Goal: Find specific page/section: Find specific page/section

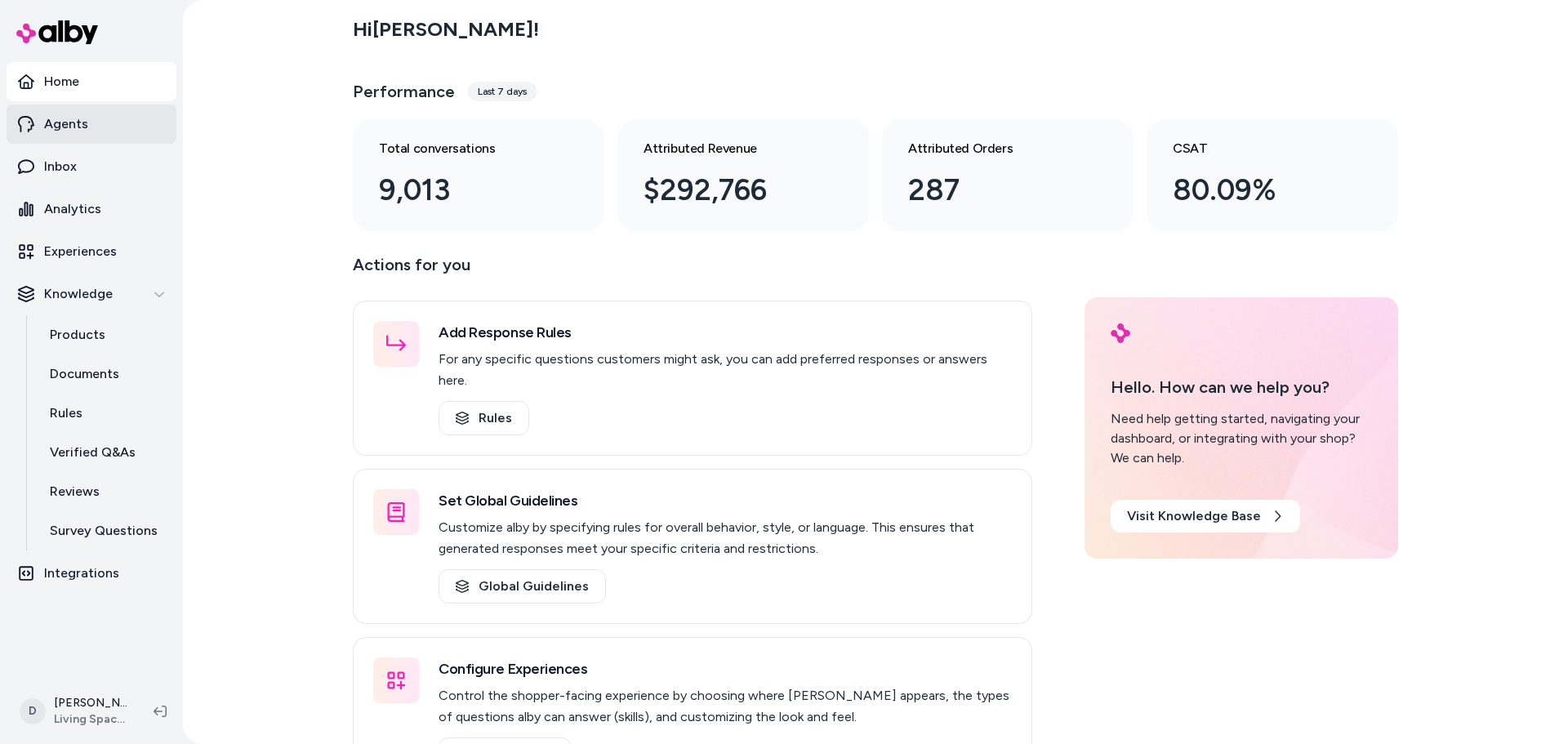
click at [76, 137] on link "Agents" at bounding box center [92, 124] width 170 height 39
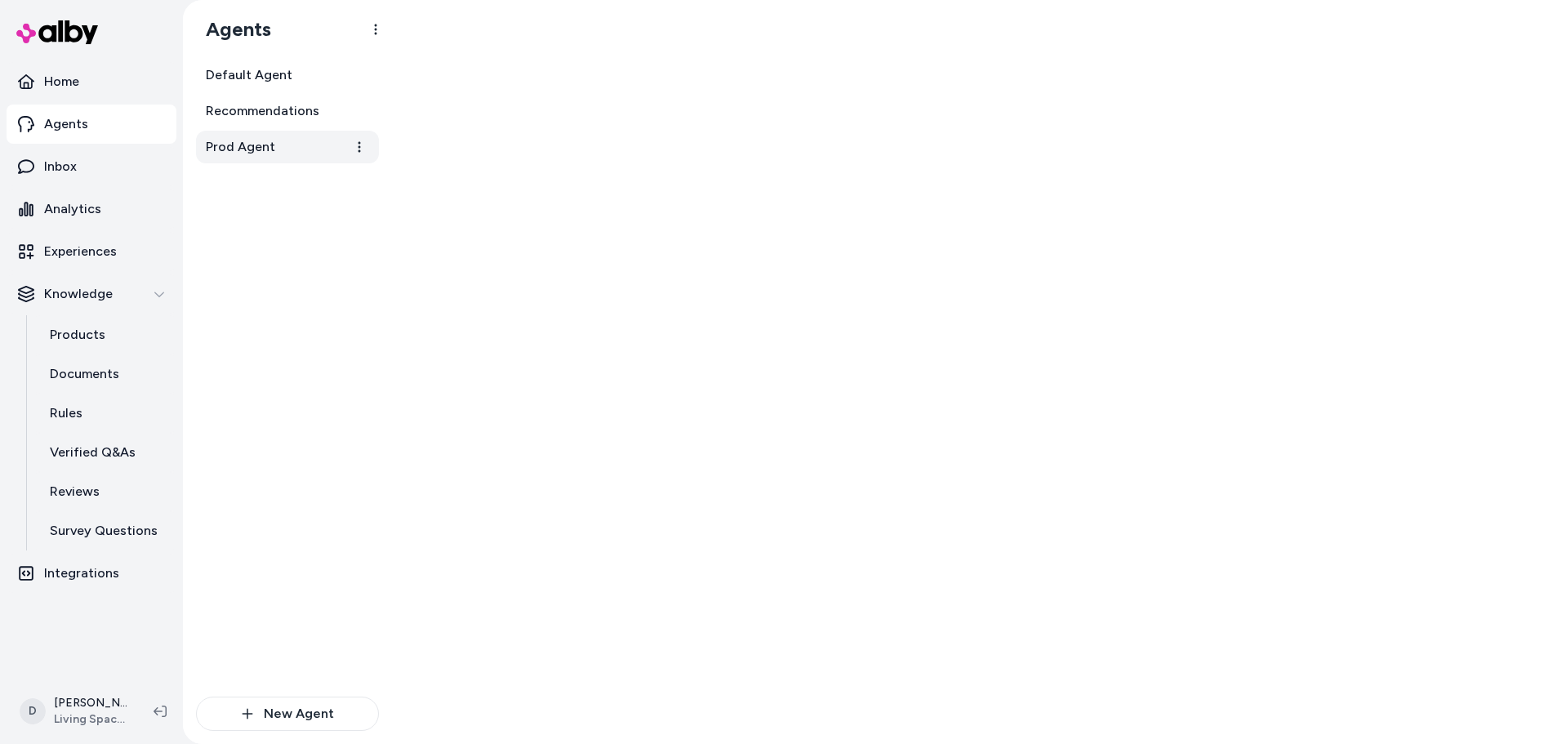
click at [277, 146] on link "Prod Agent" at bounding box center [288, 146] width 183 height 32
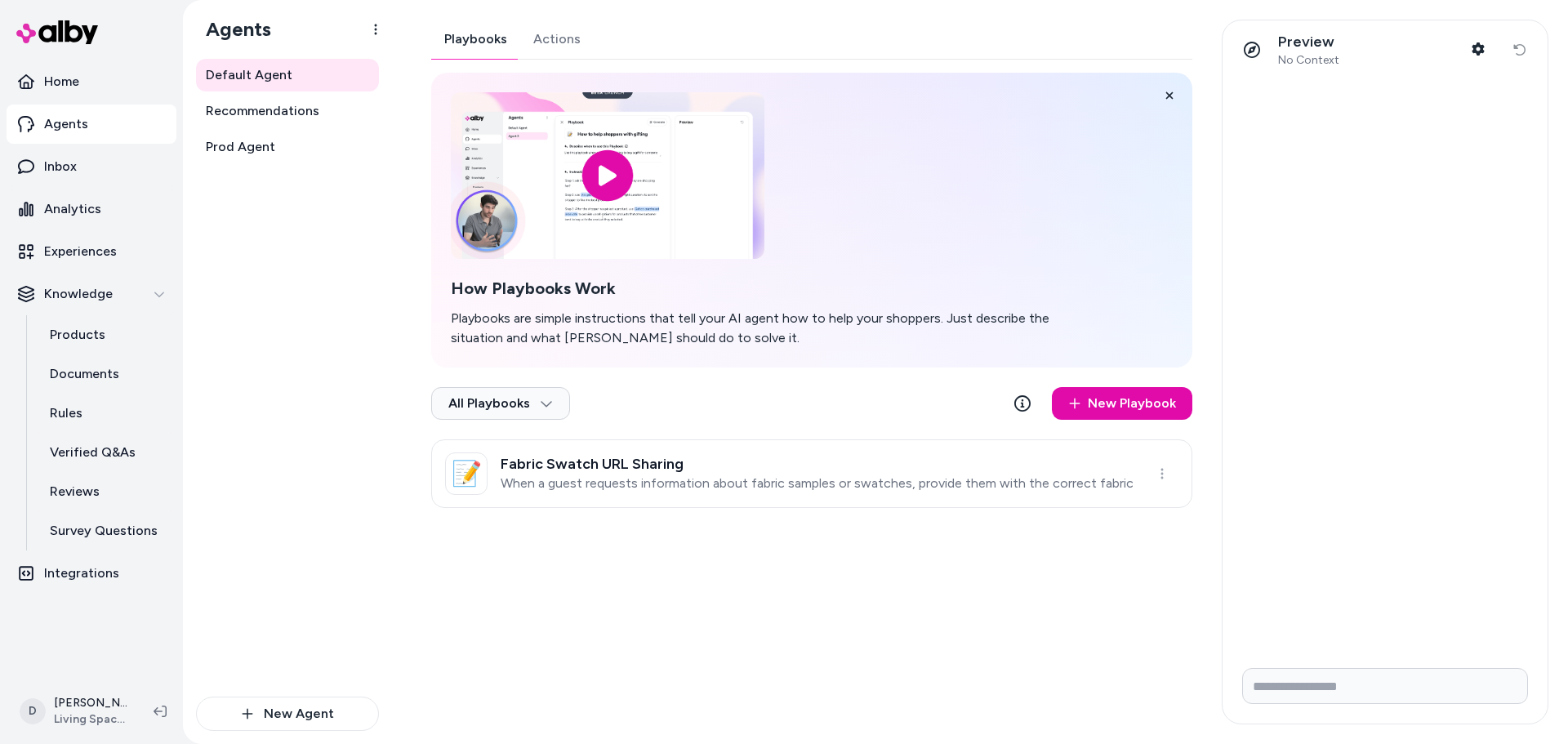
click at [316, 172] on div "Default Agent Recommendations Prod Agent" at bounding box center [288, 377] width 183 height 638
click at [300, 146] on link "Prod Agent" at bounding box center [288, 146] width 183 height 32
